Goal: Transaction & Acquisition: Purchase product/service

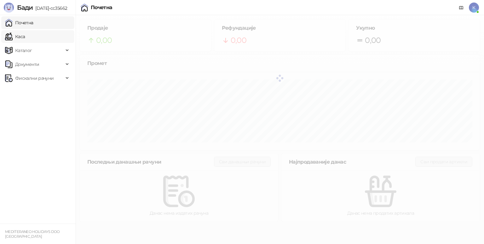
click at [25, 36] on link "Каса" at bounding box center [15, 36] width 20 height 13
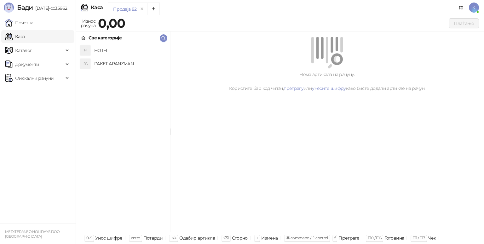
click at [113, 60] on h4 "PAKET ARANZMAN" at bounding box center [129, 64] width 71 height 10
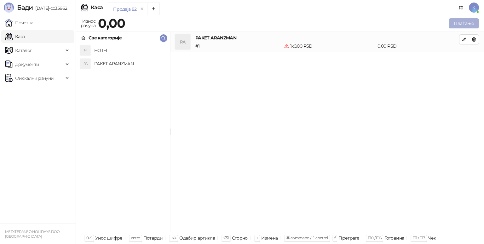
click at [461, 24] on button "Плаћање" at bounding box center [464, 23] width 30 height 10
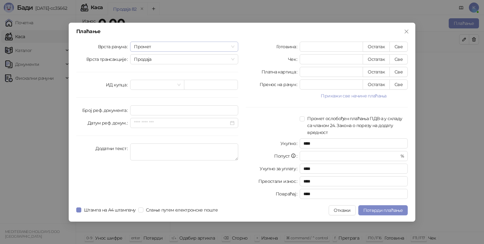
click at [222, 45] on span "Промет" at bounding box center [184, 46] width 101 height 9
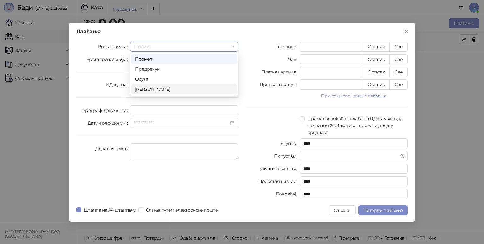
drag, startPoint x: 162, startPoint y: 90, endPoint x: 145, endPoint y: 114, distance: 29.8
click at [162, 90] on div "[PERSON_NAME]" at bounding box center [184, 89] width 98 height 7
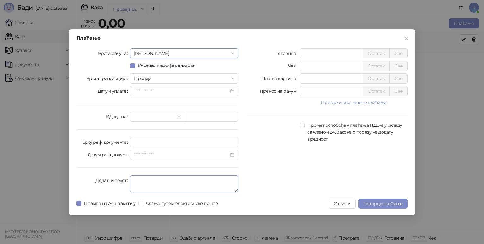
click at [142, 181] on textarea "Додатни текст" at bounding box center [184, 183] width 108 height 17
click at [144, 180] on textarea "Додатни текст" at bounding box center [184, 183] width 108 height 17
click at [145, 179] on textarea "Додатни текст" at bounding box center [184, 183] width 108 height 17
type textarea "*********"
click at [164, 44] on div "Плаћање Врста рачуна Аванс Коначан износ је непознат Врста трансакције Продаја …" at bounding box center [242, 122] width 347 height 186
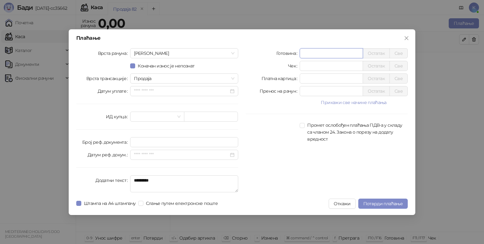
click at [321, 50] on input "*" at bounding box center [331, 53] width 63 height 9
type input "*****"
click at [366, 199] on button "Потврди плаћање" at bounding box center [382, 204] width 49 height 10
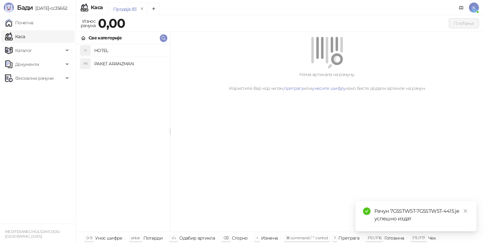
drag, startPoint x: 390, startPoint y: 212, endPoint x: 454, endPoint y: 209, distance: 63.4
click at [454, 209] on div "Рачун 7G5STW5T-7G5STW5T-4415 је успешно издат" at bounding box center [422, 214] width 95 height 15
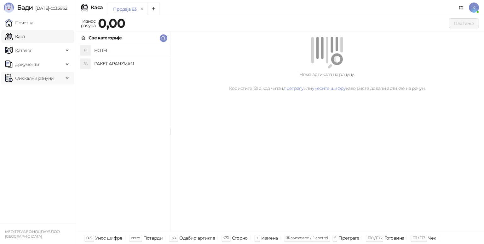
click at [50, 79] on span "Фискални рачуни" at bounding box center [34, 78] width 38 height 13
click at [45, 92] on link "Издати рачуни" at bounding box center [29, 92] width 42 height 13
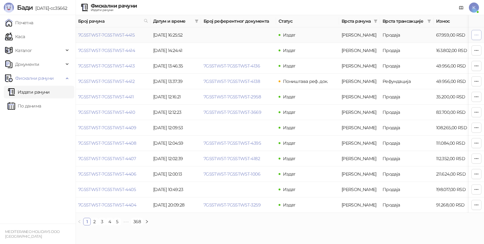
click at [477, 35] on icon "button" at bounding box center [476, 34] width 5 height 5
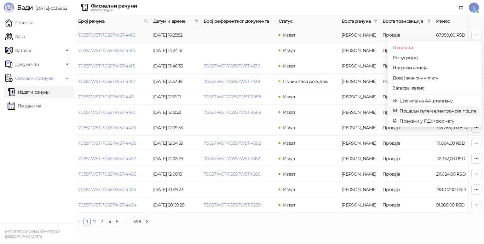
click at [432, 111] on span "Пошаљи путем електронске поште" at bounding box center [438, 110] width 77 height 7
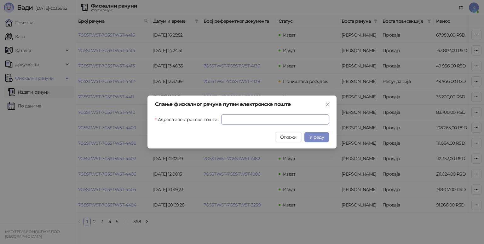
click at [248, 121] on input "Адреса електронске поште" at bounding box center [275, 119] width 108 height 10
paste input "**********"
type input "**********"
click at [323, 136] on span "У реду" at bounding box center [317, 137] width 15 height 6
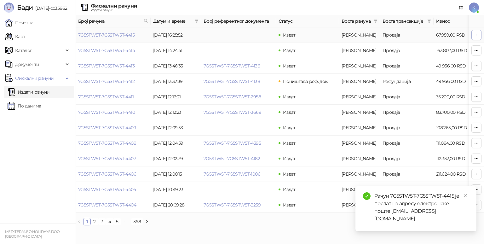
click at [479, 33] on button "button" at bounding box center [477, 35] width 10 height 10
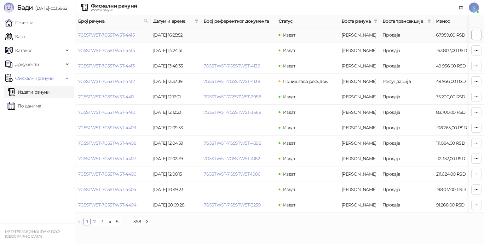
click at [478, 34] on icon "button" at bounding box center [476, 34] width 5 height 5
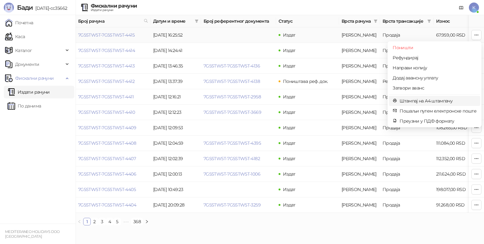
click at [444, 100] on span "Штампај на А4 штампачу" at bounding box center [438, 100] width 77 height 7
